Goal: Browse casually: Explore the website without a specific task or goal

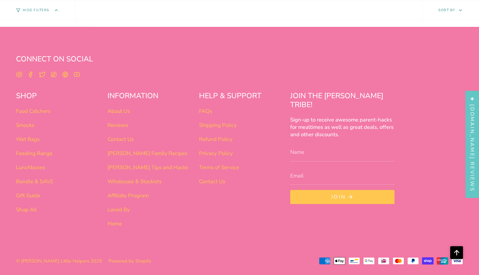
scroll to position [2458, 0]
